Goal: Information Seeking & Learning: Learn about a topic

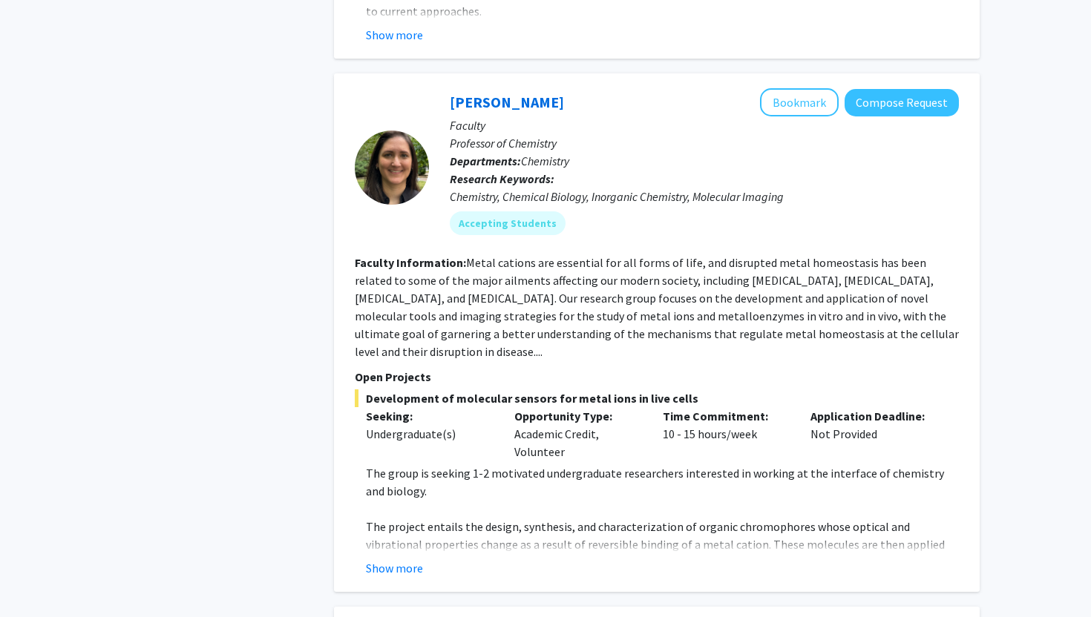
scroll to position [808, 0]
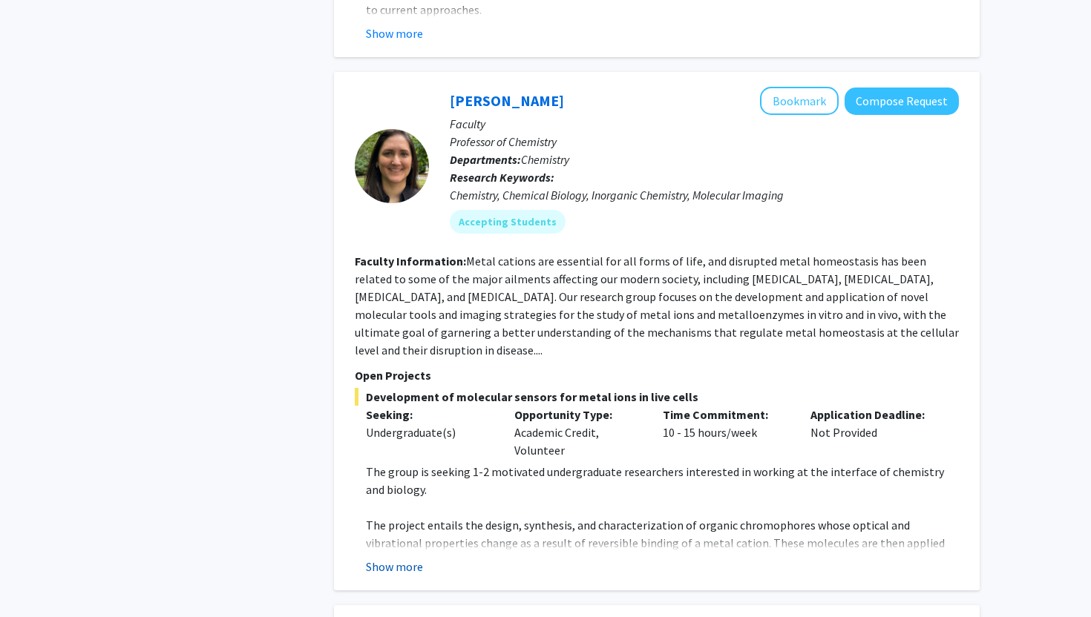
click at [401, 558] on button "Show more" at bounding box center [394, 567] width 57 height 18
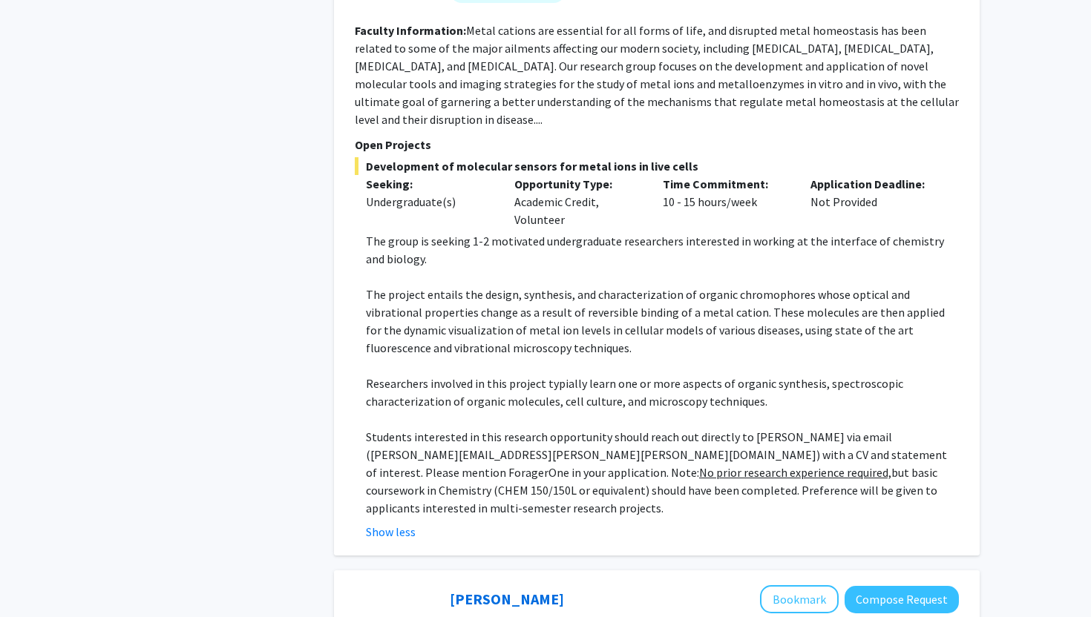
scroll to position [1033, 0]
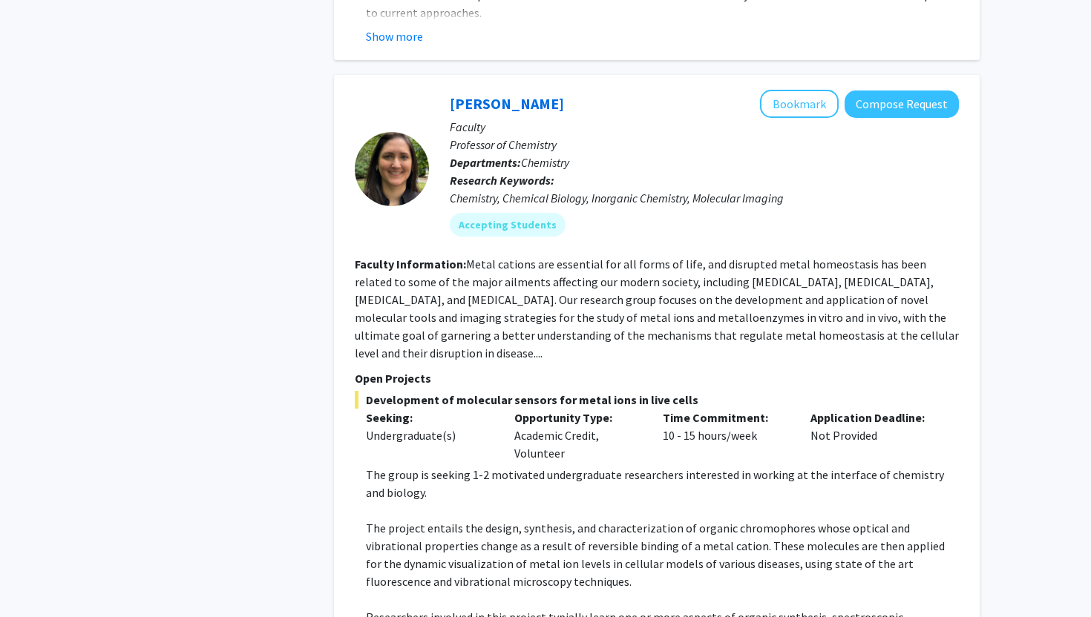
click at [696, 466] on p "The group is seeking 1-2 motivated undergraduate researchers interested in work…" at bounding box center [662, 484] width 593 height 36
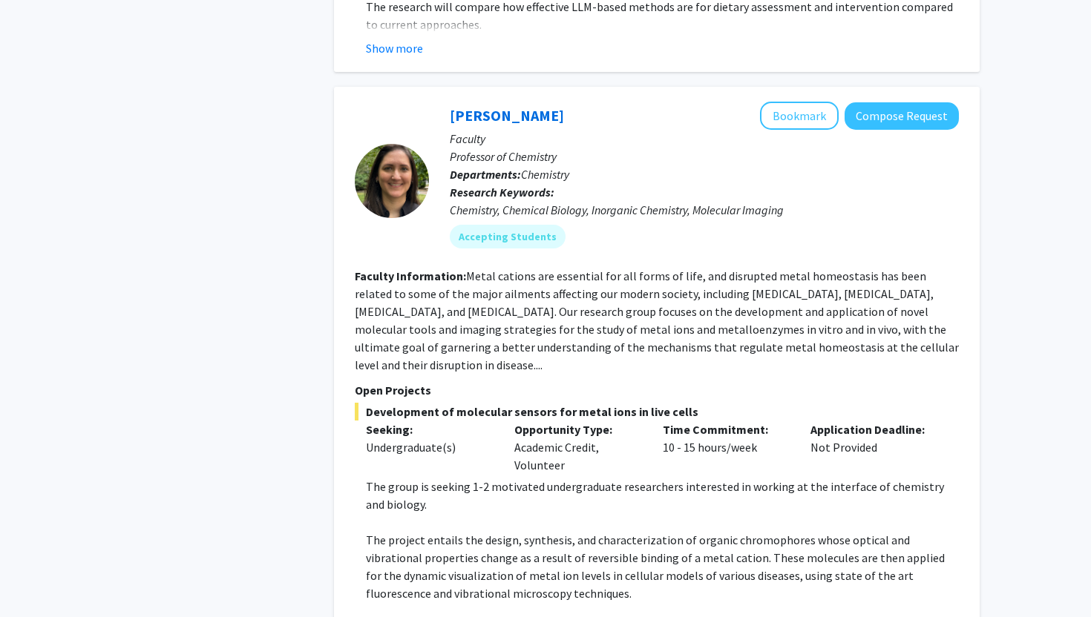
scroll to position [798, 0]
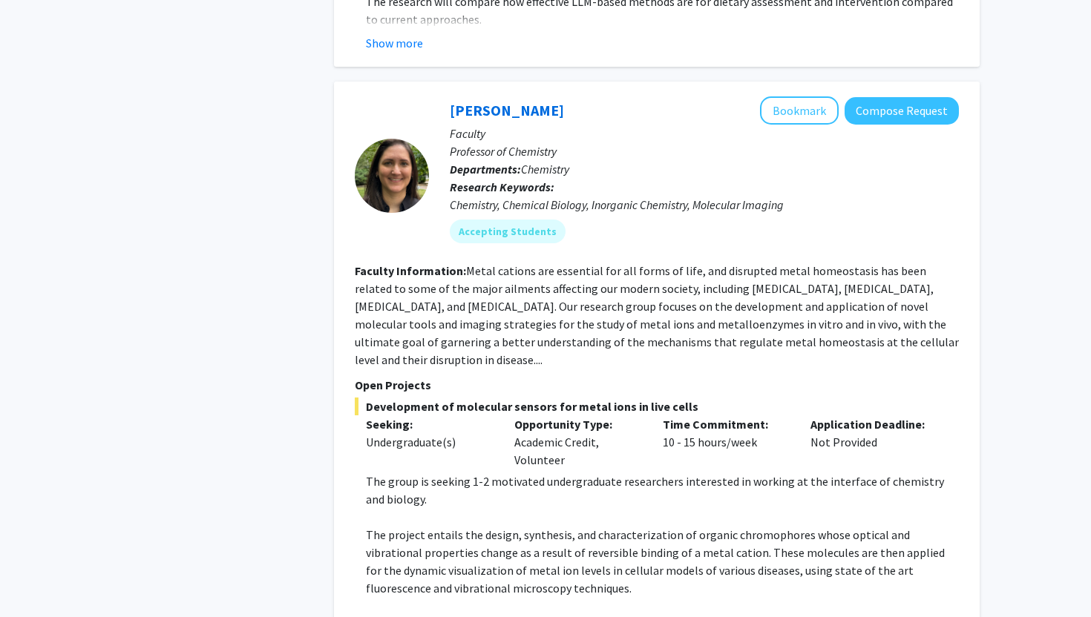
click at [675, 398] on span "Development of molecular sensors for metal ions in live cells" at bounding box center [657, 407] width 604 height 18
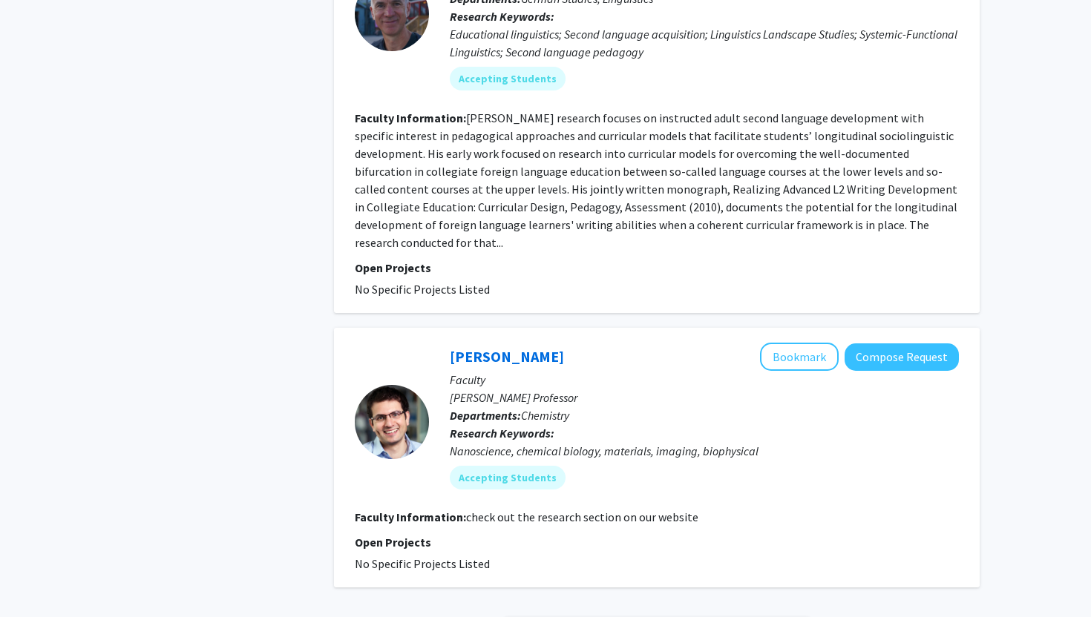
scroll to position [4982, 0]
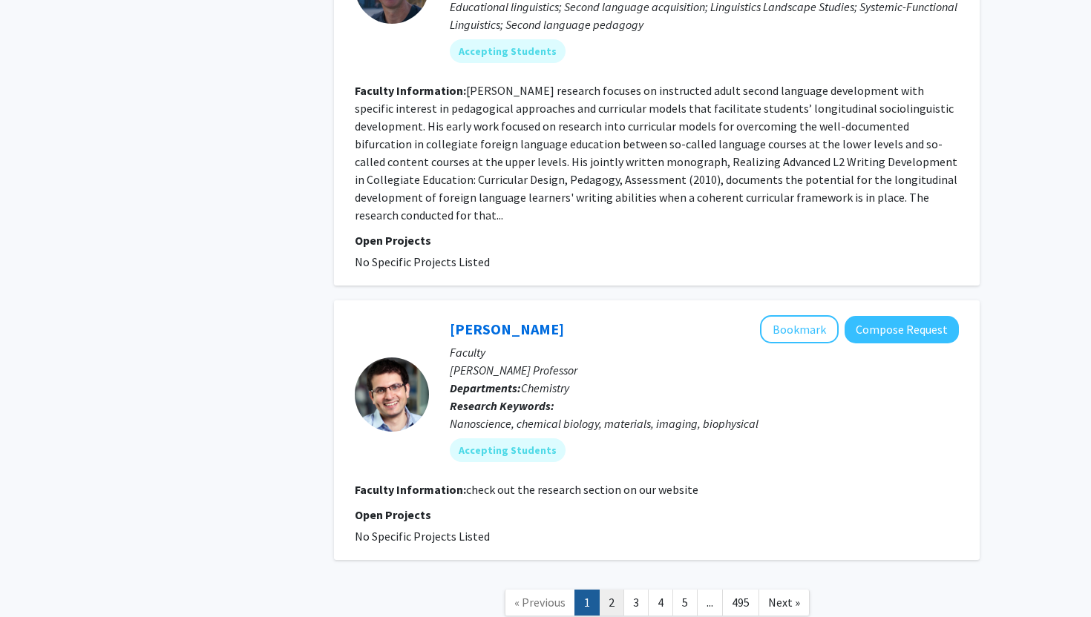
click at [611, 590] on link "2" at bounding box center [611, 603] width 25 height 26
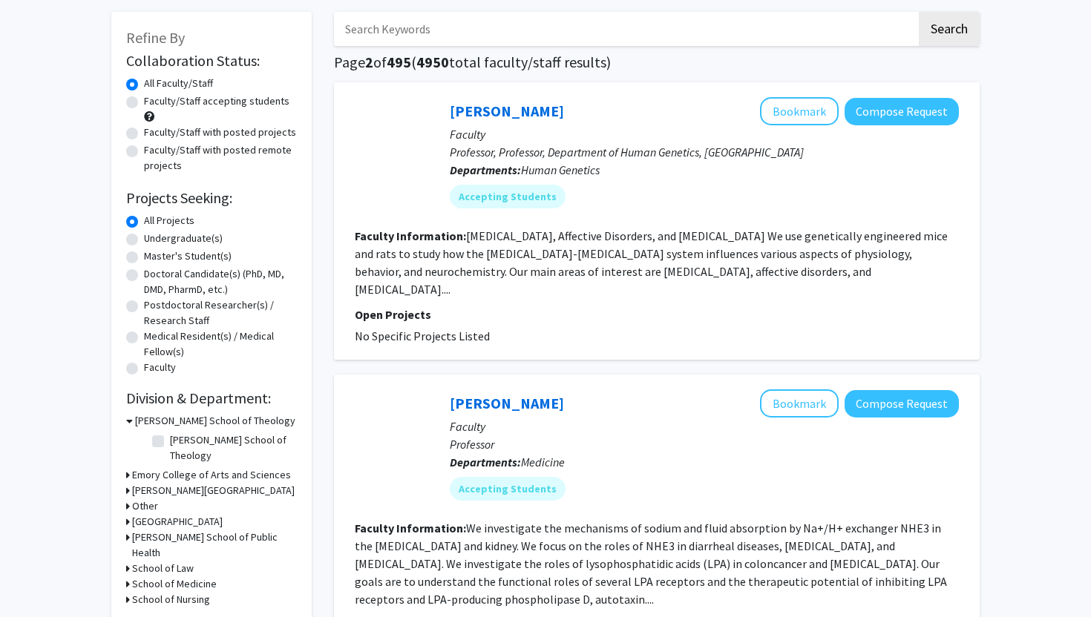
scroll to position [53, 0]
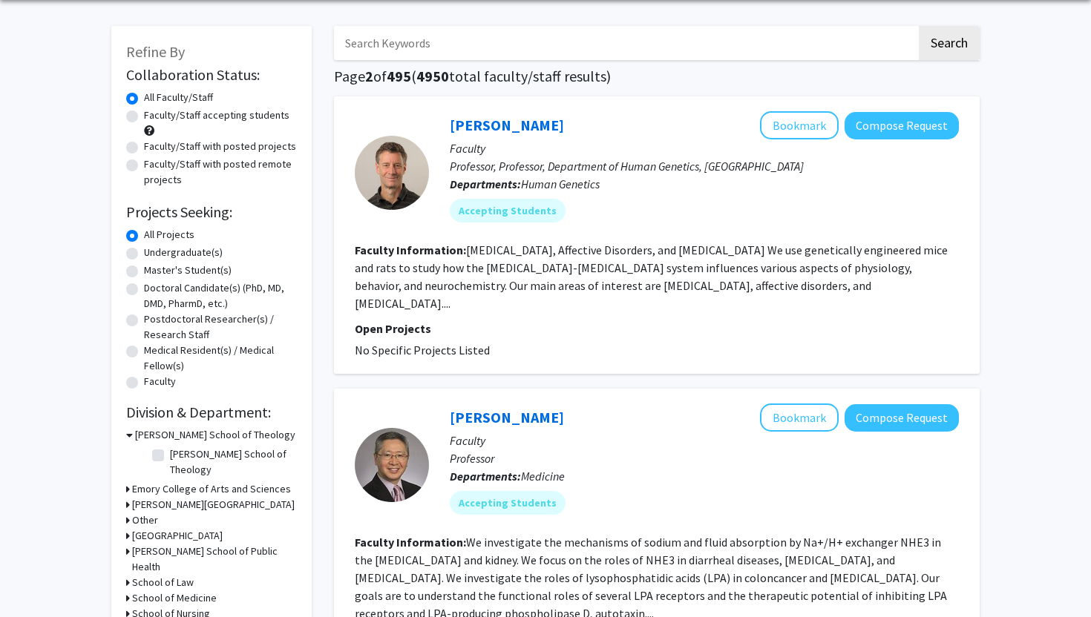
click at [144, 118] on label "Faculty/Staff accepting students" at bounding box center [216, 116] width 145 height 16
click at [144, 117] on input "Faculty/Staff accepting students" at bounding box center [149, 113] width 10 height 10
radio input "true"
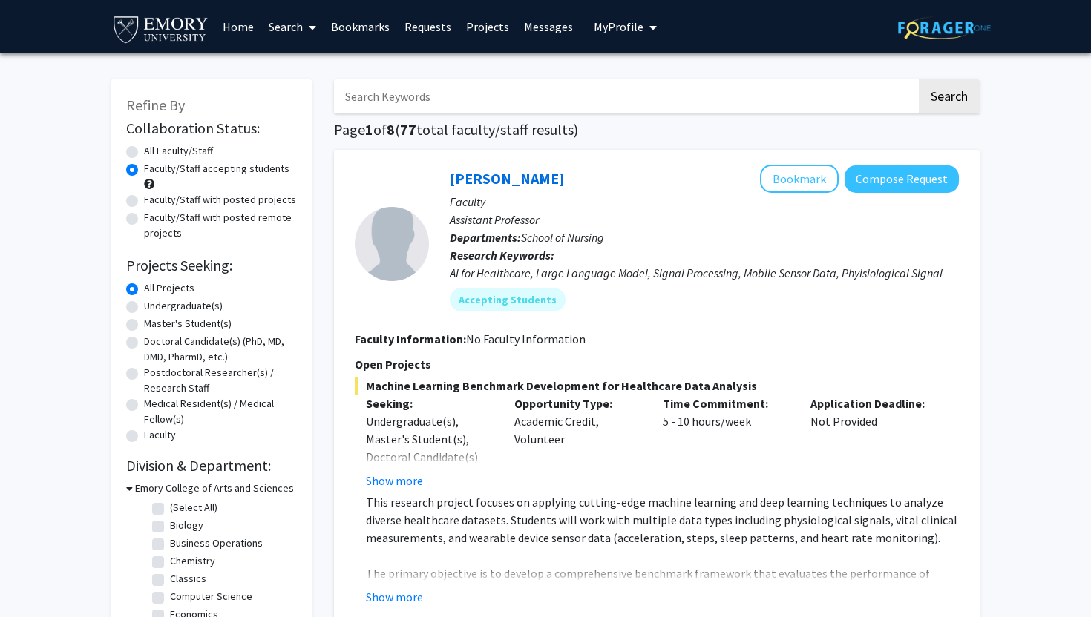
click at [144, 306] on label "Undergraduate(s)" at bounding box center [183, 306] width 79 height 16
click at [144, 306] on input "Undergraduate(s)" at bounding box center [149, 303] width 10 height 10
radio input "true"
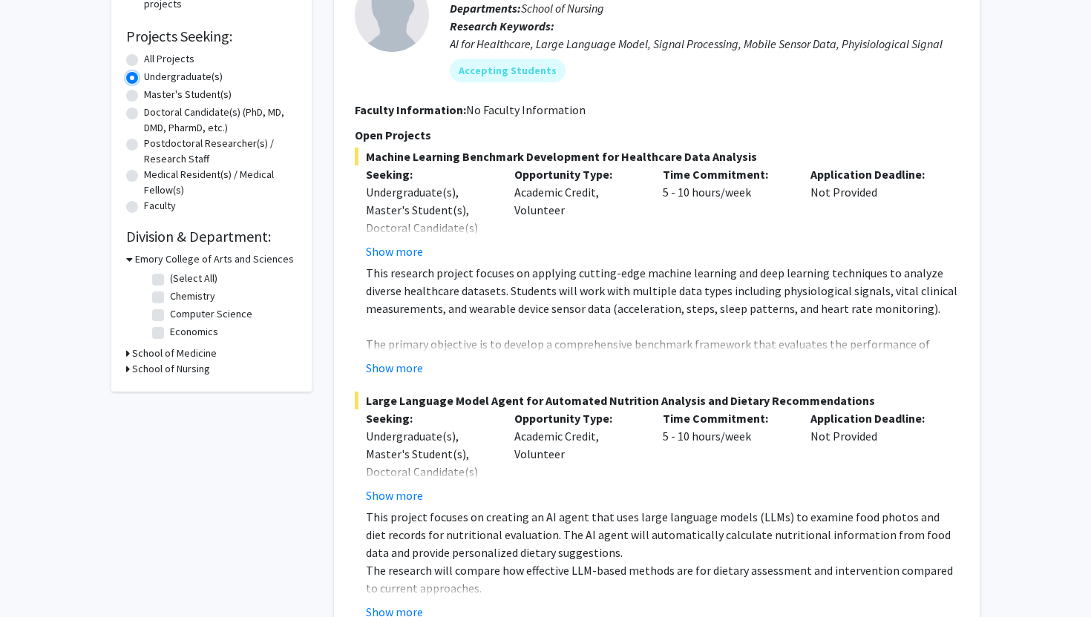
scroll to position [240, 0]
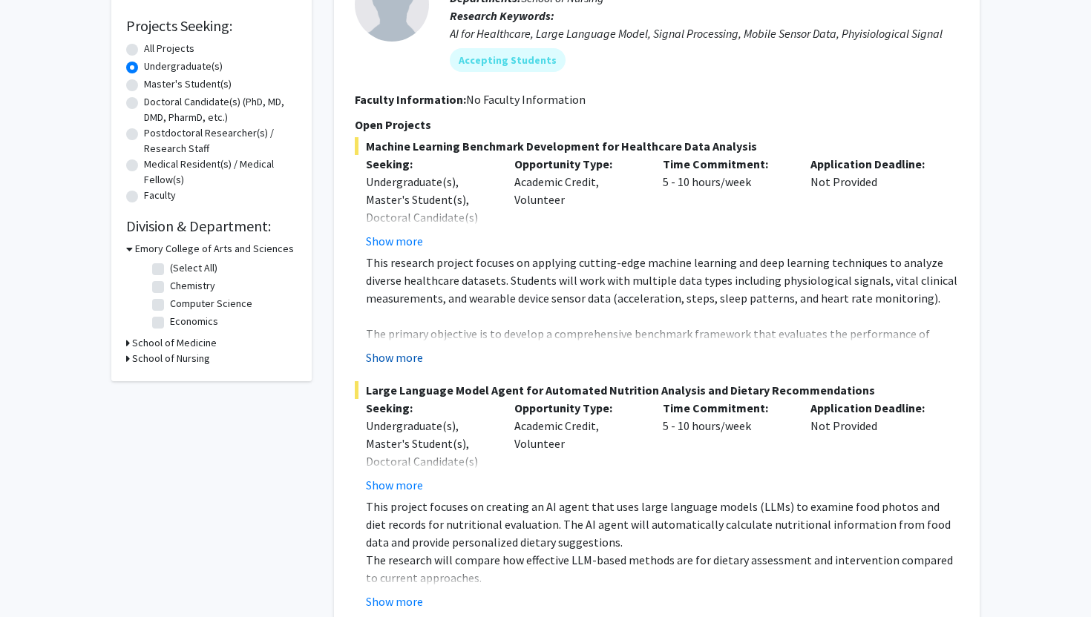
click at [407, 352] on button "Show more" at bounding box center [394, 358] width 57 height 18
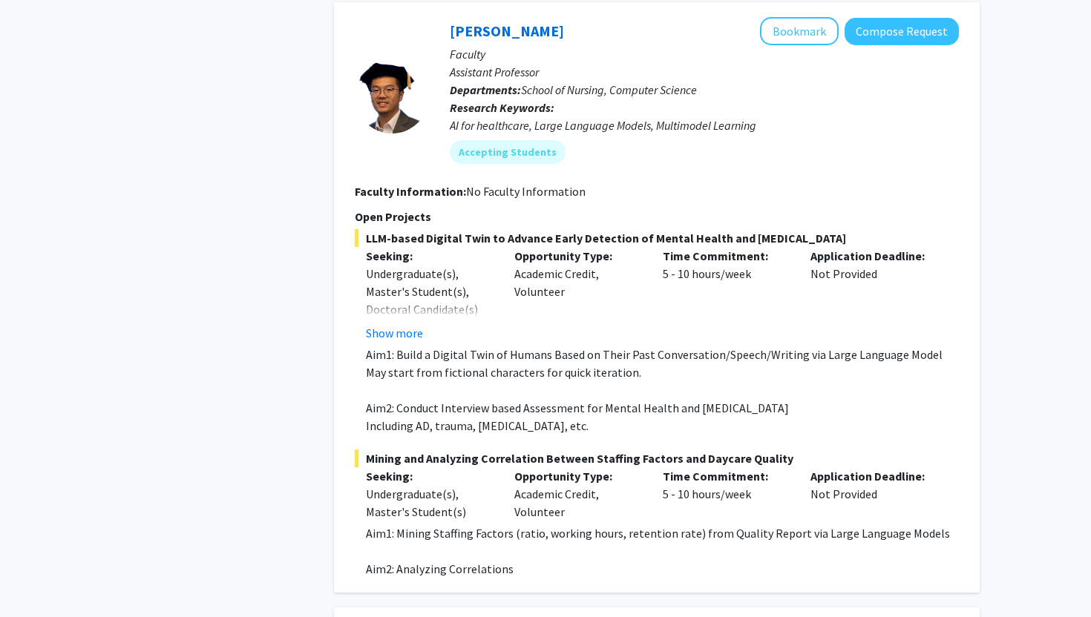
scroll to position [1716, 0]
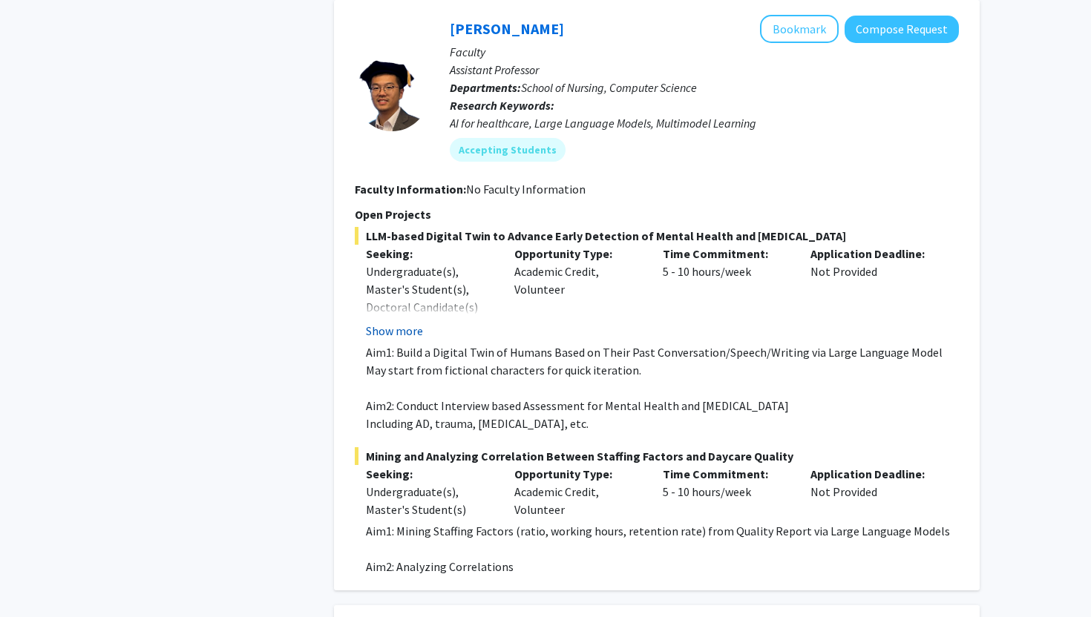
click at [392, 322] on button "Show more" at bounding box center [394, 331] width 57 height 18
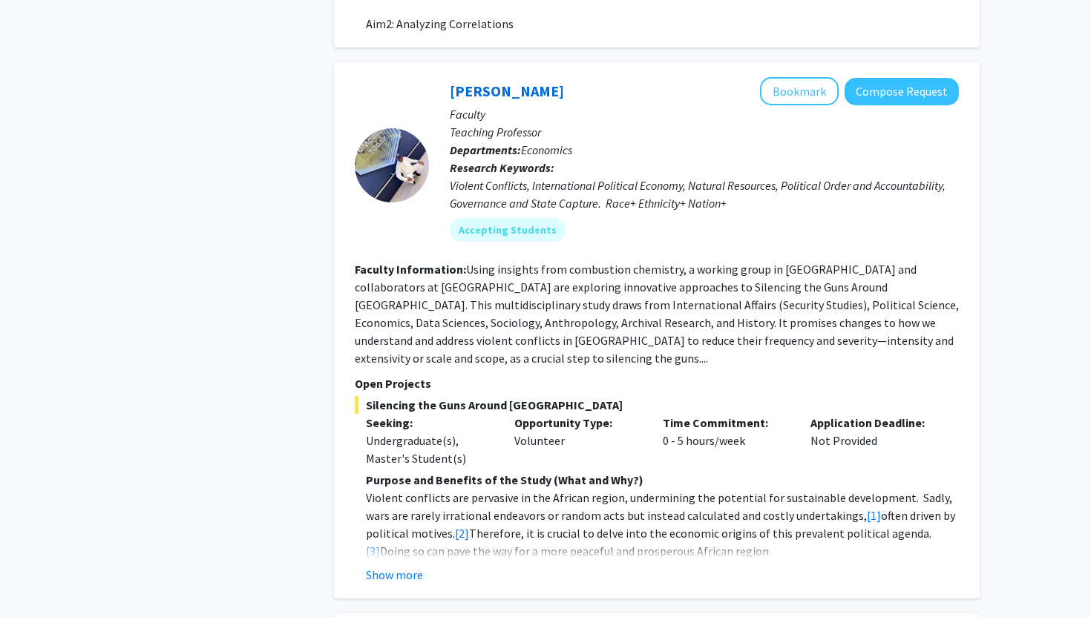
scroll to position [2297, 0]
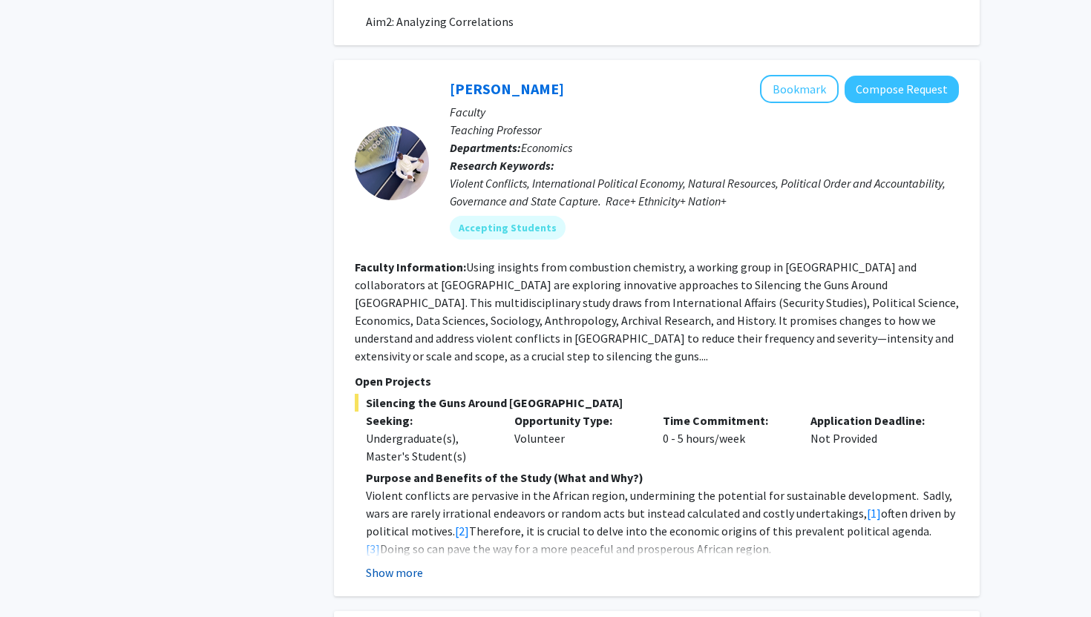
click at [412, 564] on button "Show more" at bounding box center [394, 573] width 57 height 18
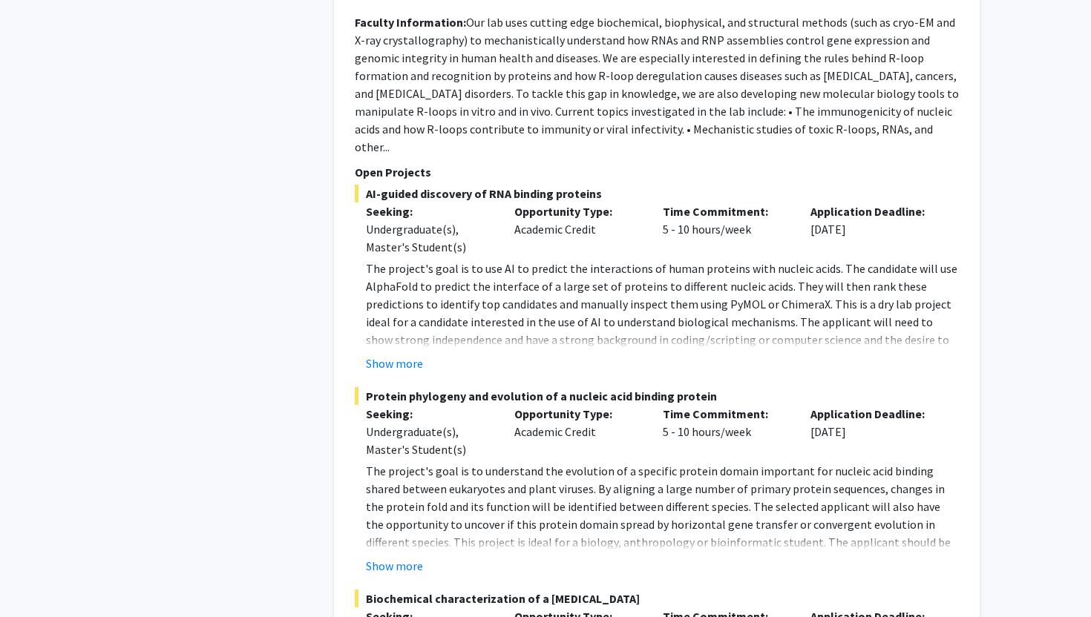
scroll to position [3653, 0]
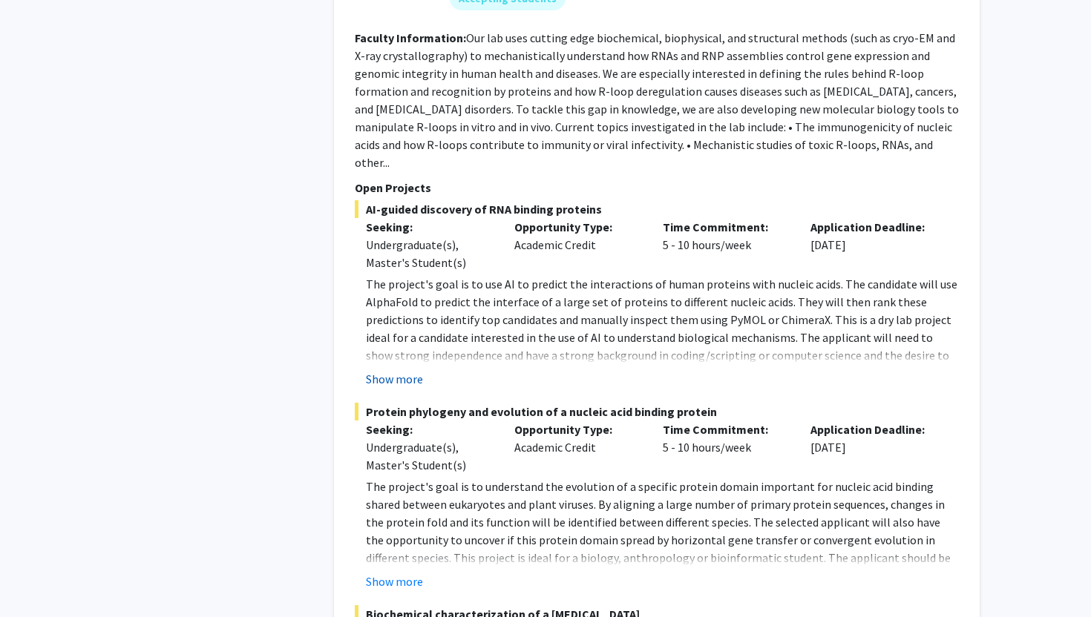
click at [408, 370] on button "Show more" at bounding box center [394, 379] width 57 height 18
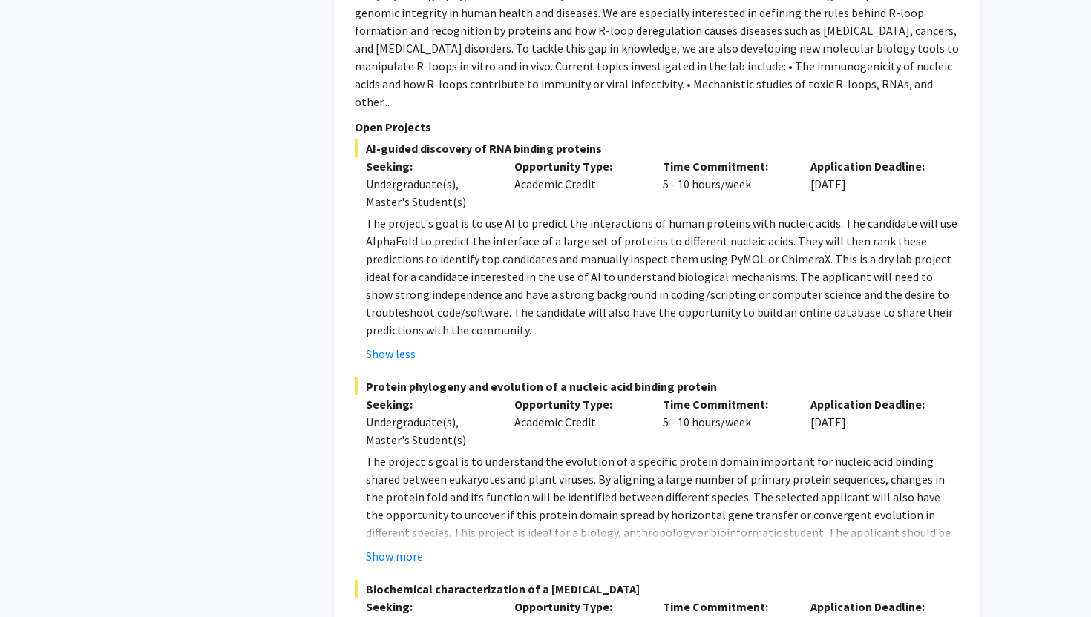
scroll to position [3715, 0]
click at [422, 547] on div "Show more" at bounding box center [662, 556] width 593 height 18
click at [406, 547] on button "Show more" at bounding box center [394, 556] width 57 height 18
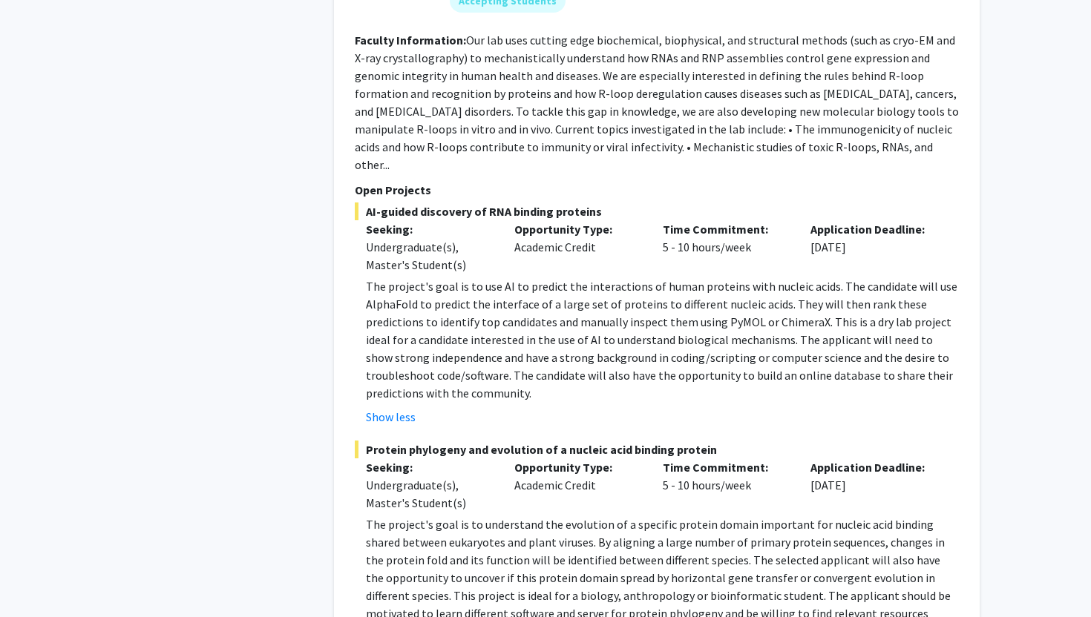
scroll to position [3642, 0]
